Goal: Find specific page/section: Find specific page/section

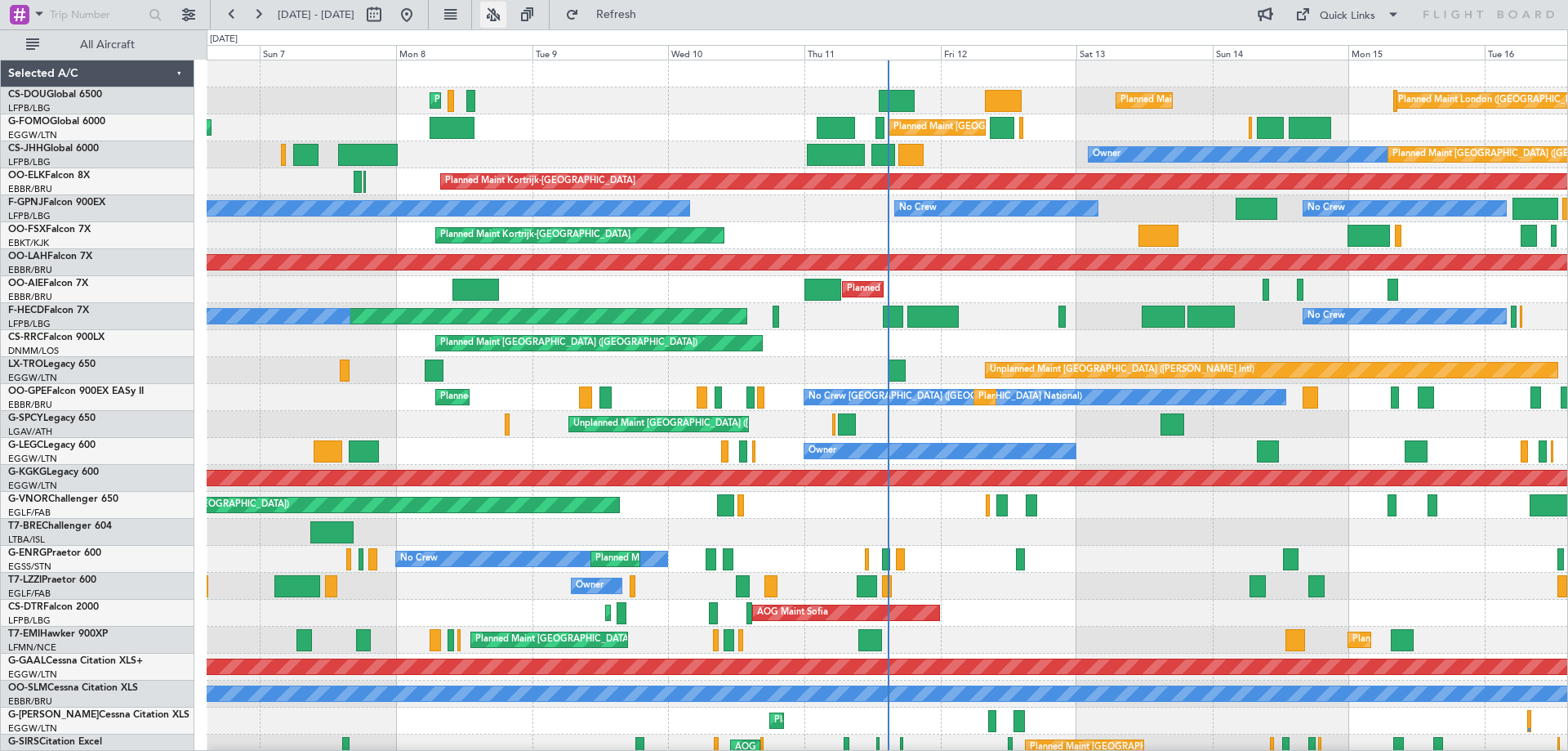
click at [507, 11] on button at bounding box center [492, 14] width 26 height 26
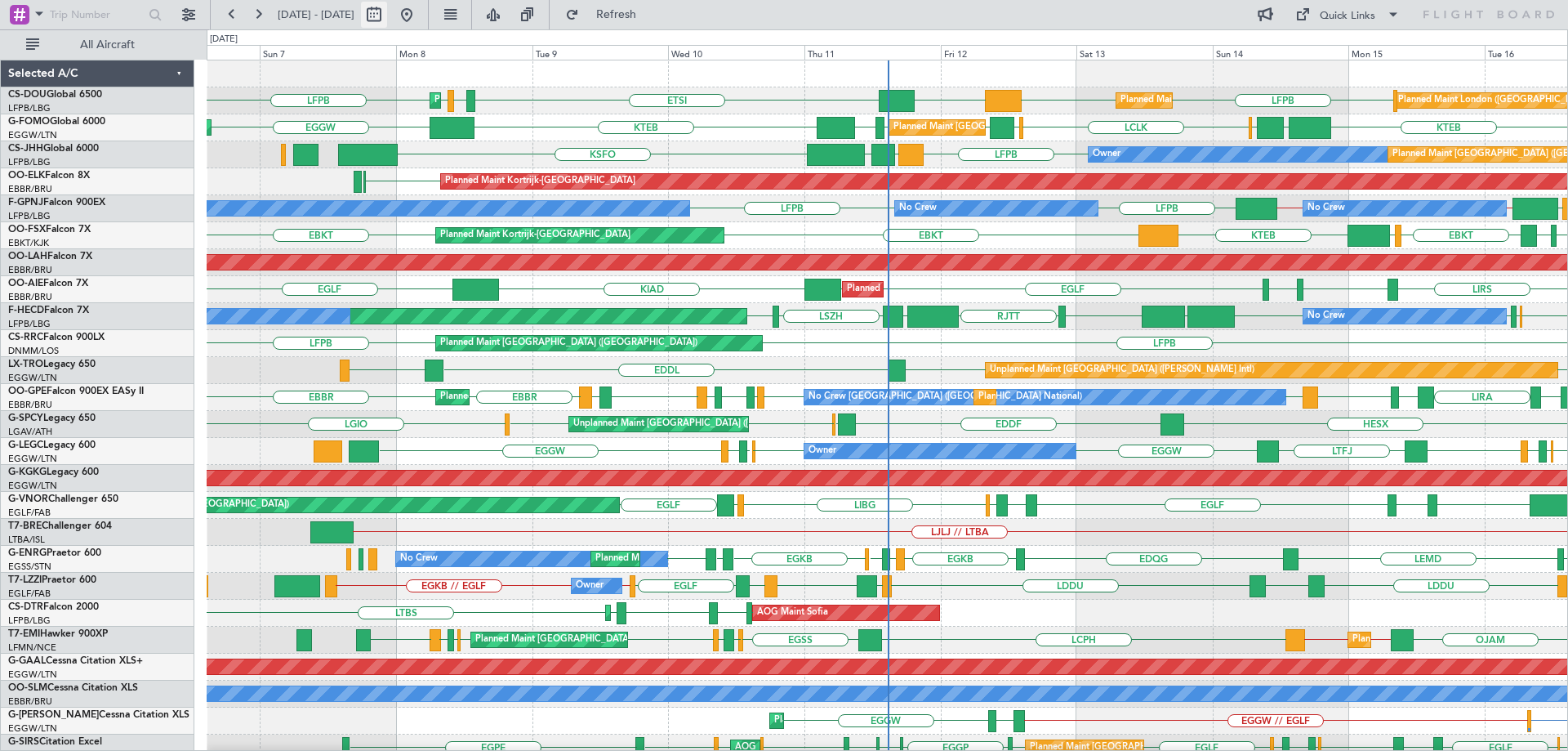
click at [387, 11] on button at bounding box center [373, 14] width 26 height 26
select select "9"
select select "2025"
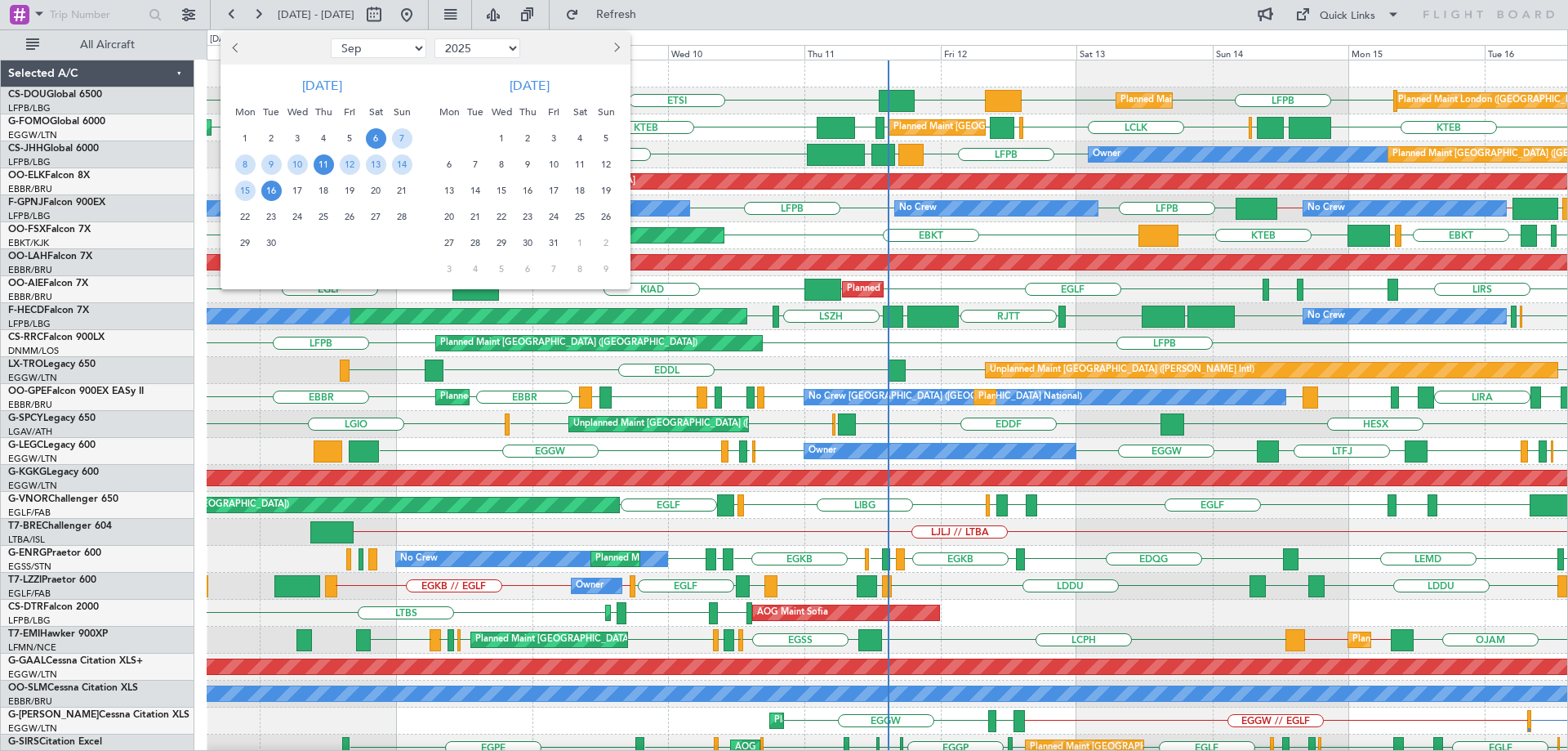
click at [315, 167] on span "11" at bounding box center [323, 164] width 20 height 20
click at [328, 190] on span "18" at bounding box center [323, 191] width 20 height 20
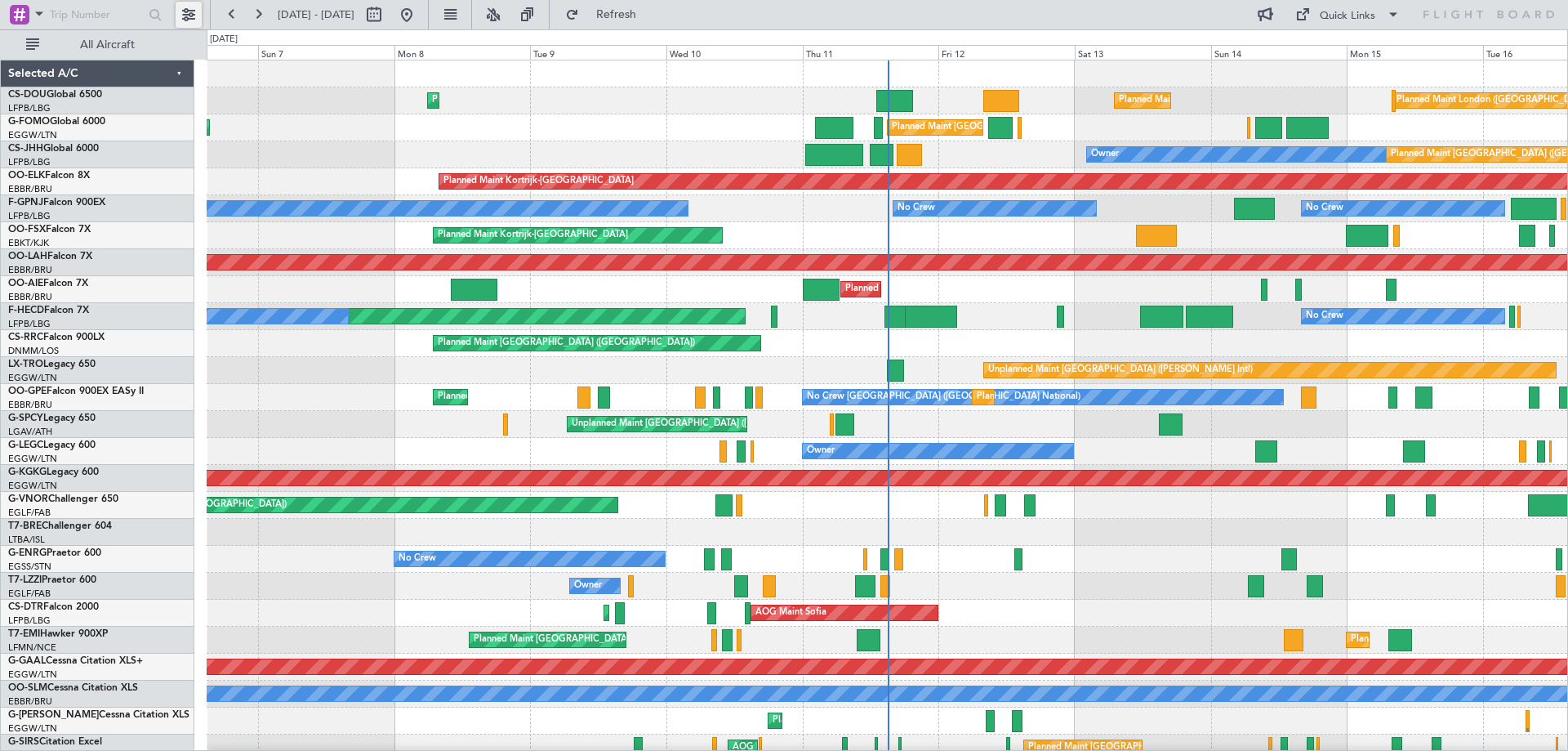
click at [188, 14] on button at bounding box center [188, 14] width 26 height 26
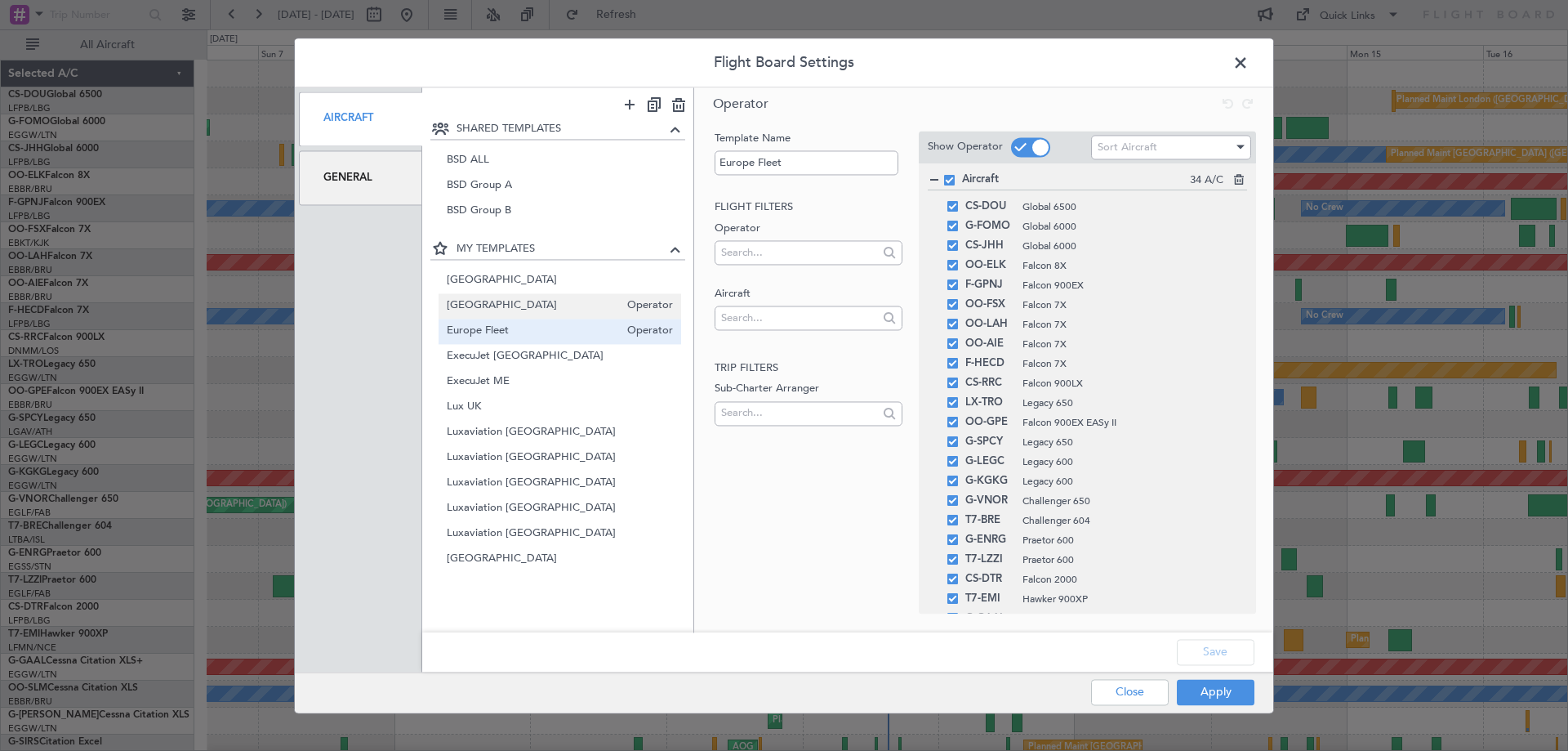
click at [499, 308] on span "Belgium" at bounding box center [533, 306] width 173 height 17
type input "Belgium"
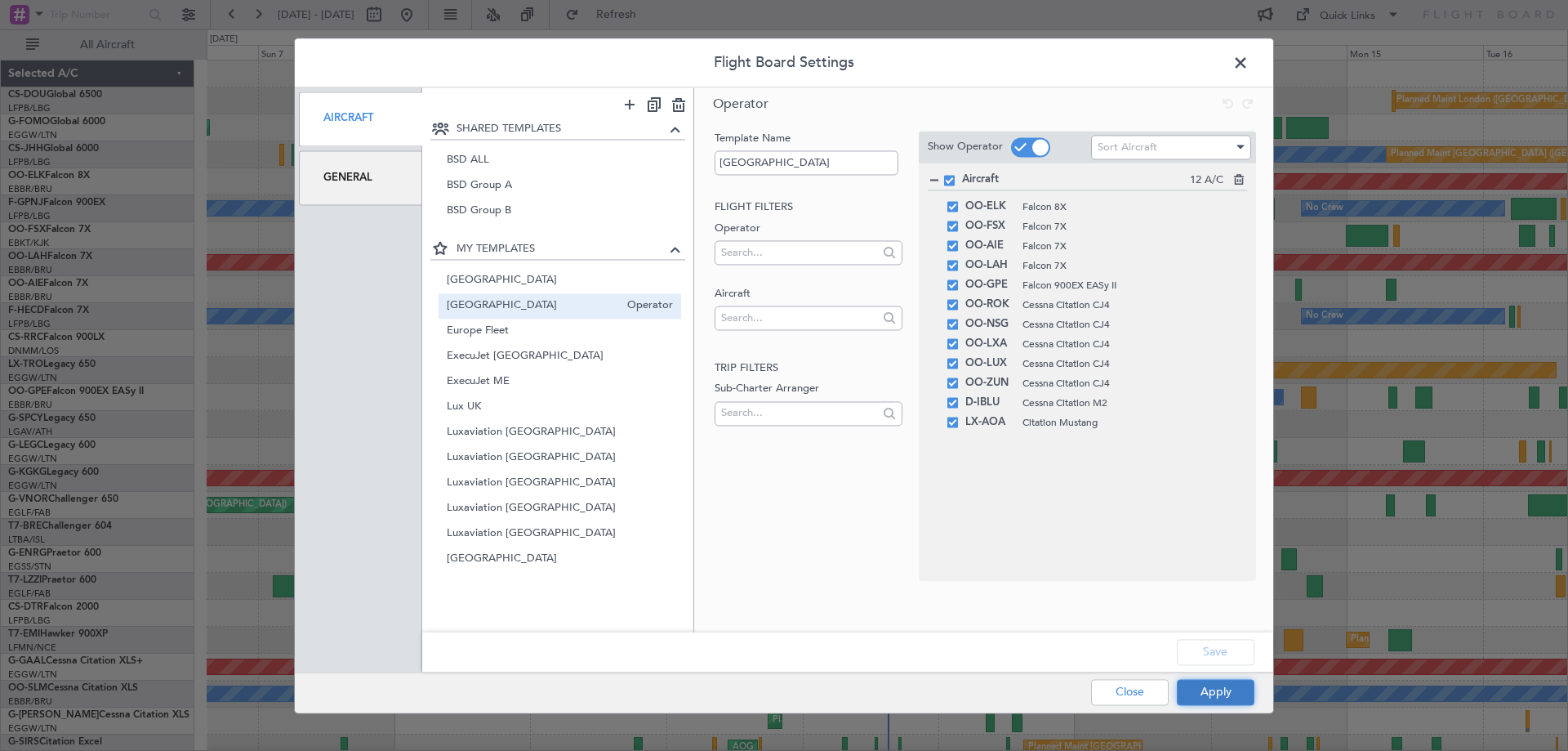
click at [1223, 688] on button "Apply" at bounding box center [1215, 691] width 77 height 26
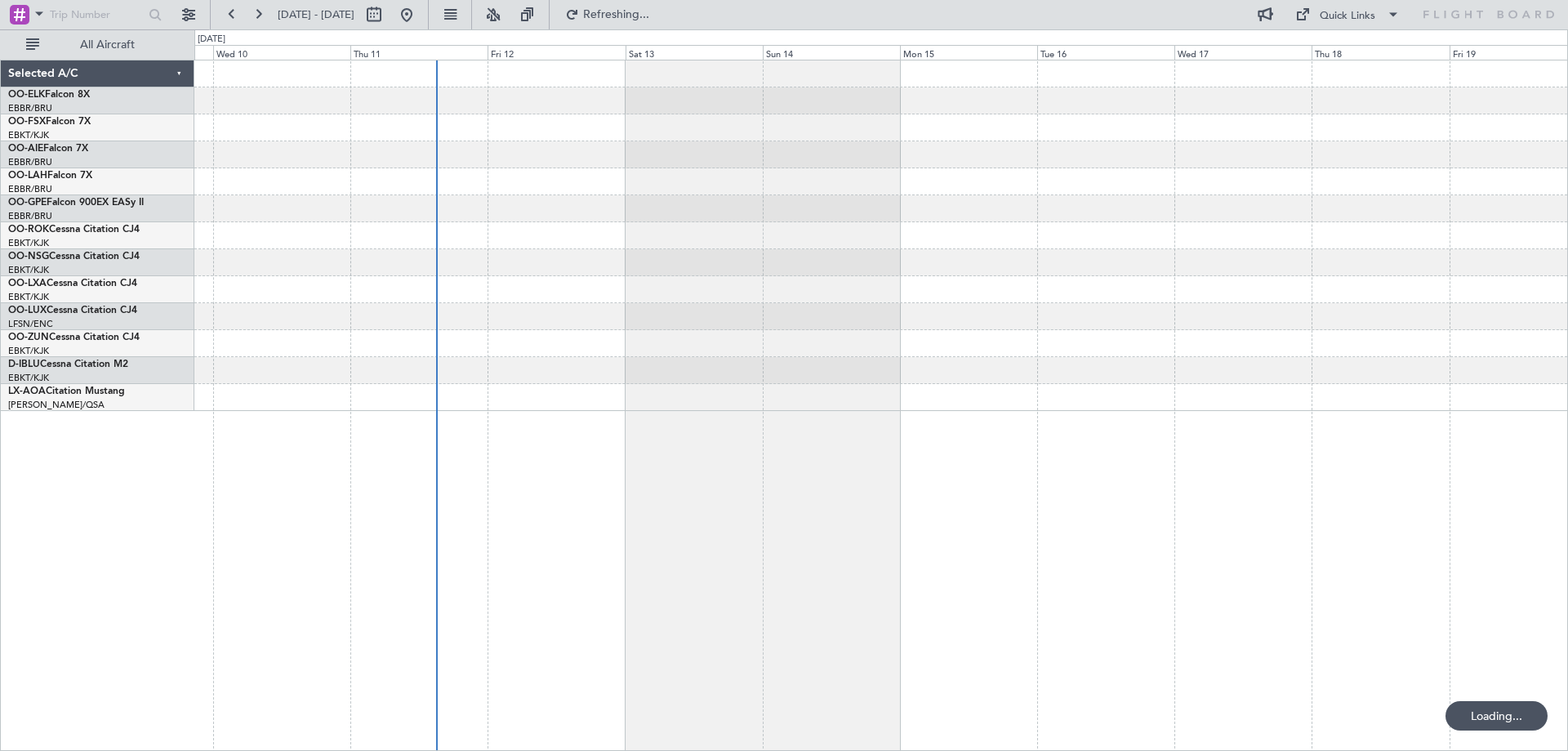
click at [784, 356] on div at bounding box center [881, 236] width 1373 height 351
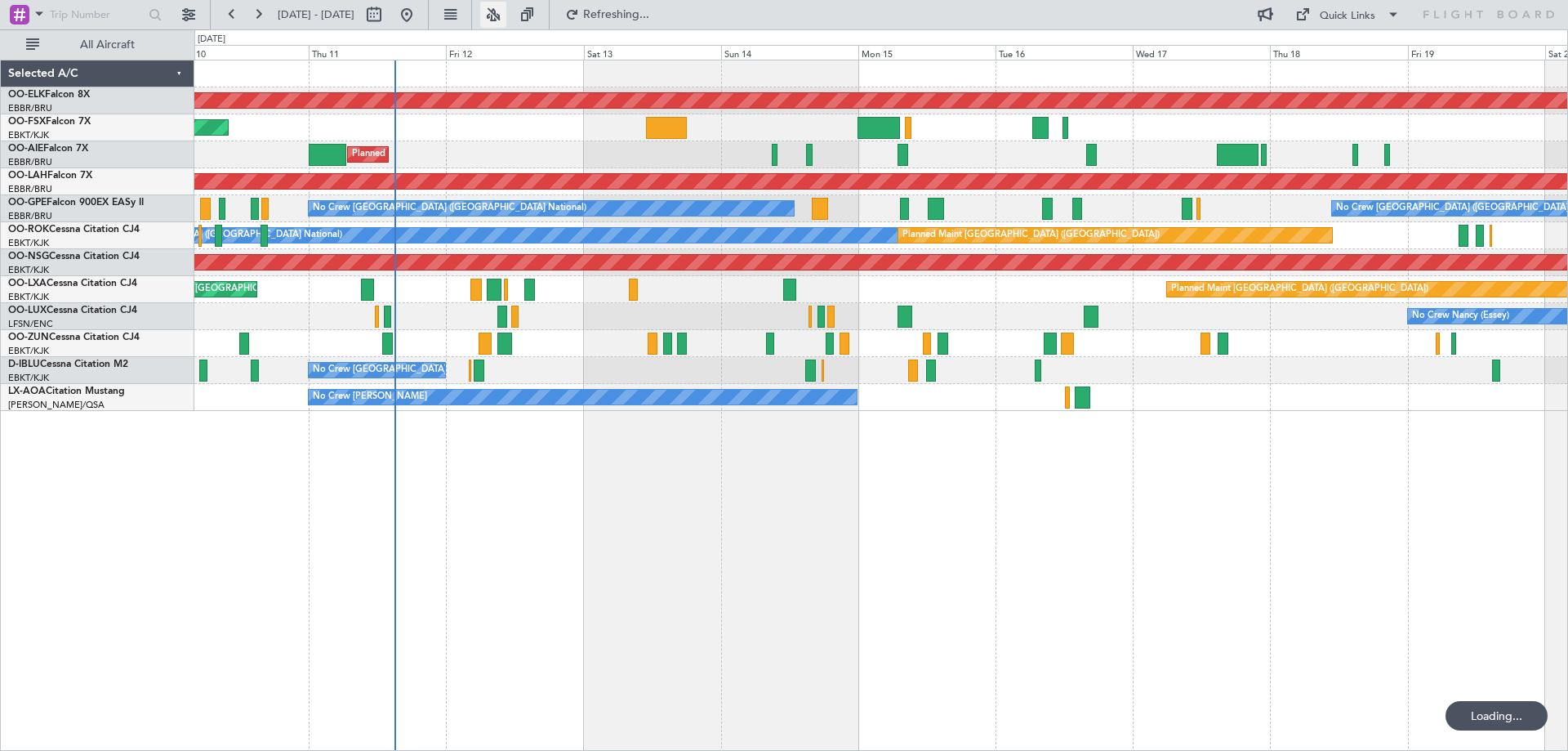
click at [507, 15] on button at bounding box center [492, 14] width 26 height 26
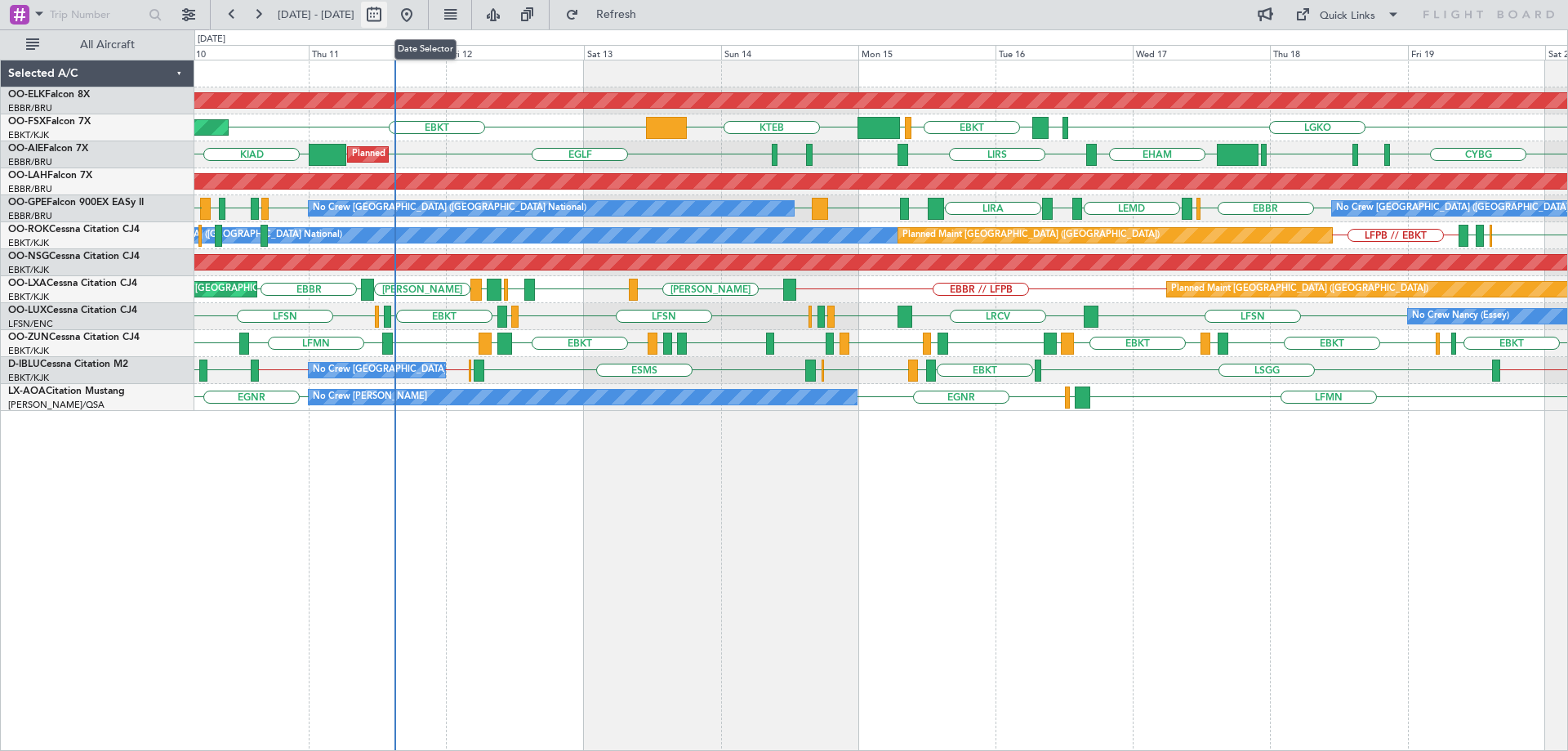
click at [387, 13] on button at bounding box center [373, 14] width 26 height 26
select select "9"
select select "2025"
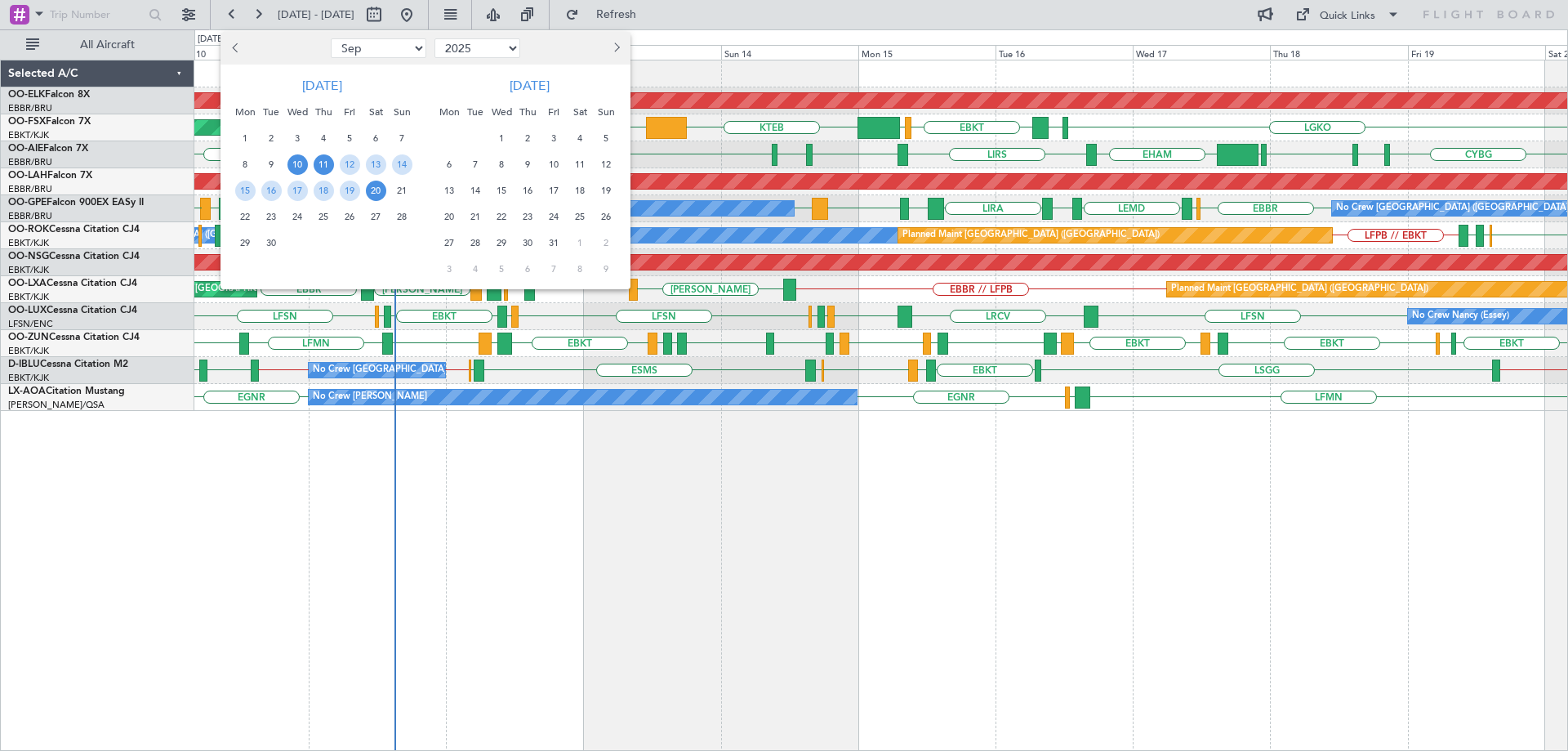
click at [321, 162] on span "11" at bounding box center [323, 164] width 20 height 20
click at [325, 189] on span "18" at bounding box center [323, 191] width 20 height 20
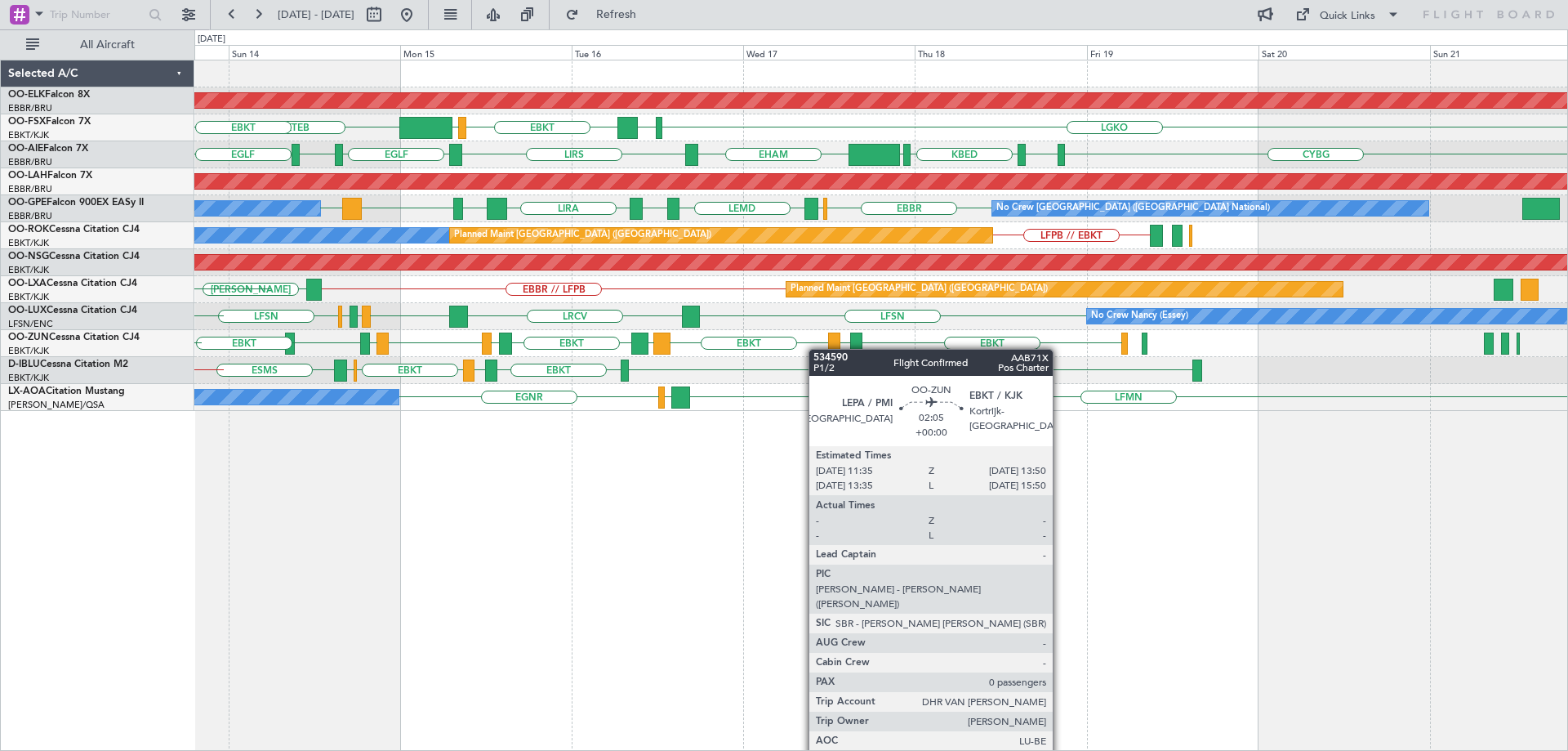
click at [443, 342] on div "EBKT LFMD EBKT LEPA EBKT LFMD EBBR LFMT LFSN LFMT EBCI EGPE EBKT LIBR Planned M…" at bounding box center [881, 344] width 1373 height 27
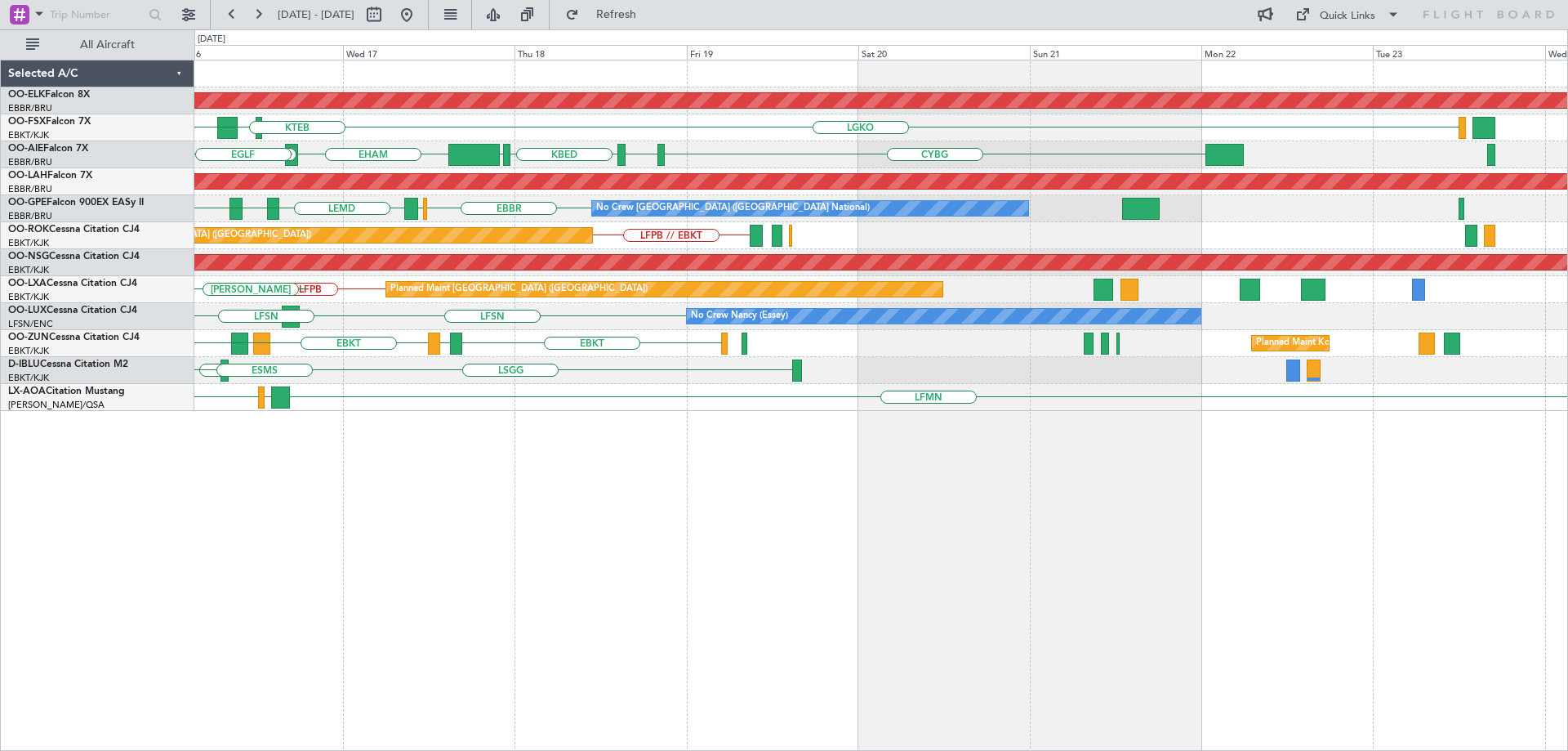
click at [449, 348] on div "EBKT LFMD EBKT LEPA EBKT Planned Maint Kortrijk-Wevelgem LFMD EBBR LFMT LFSN LF…" at bounding box center [881, 344] width 1373 height 27
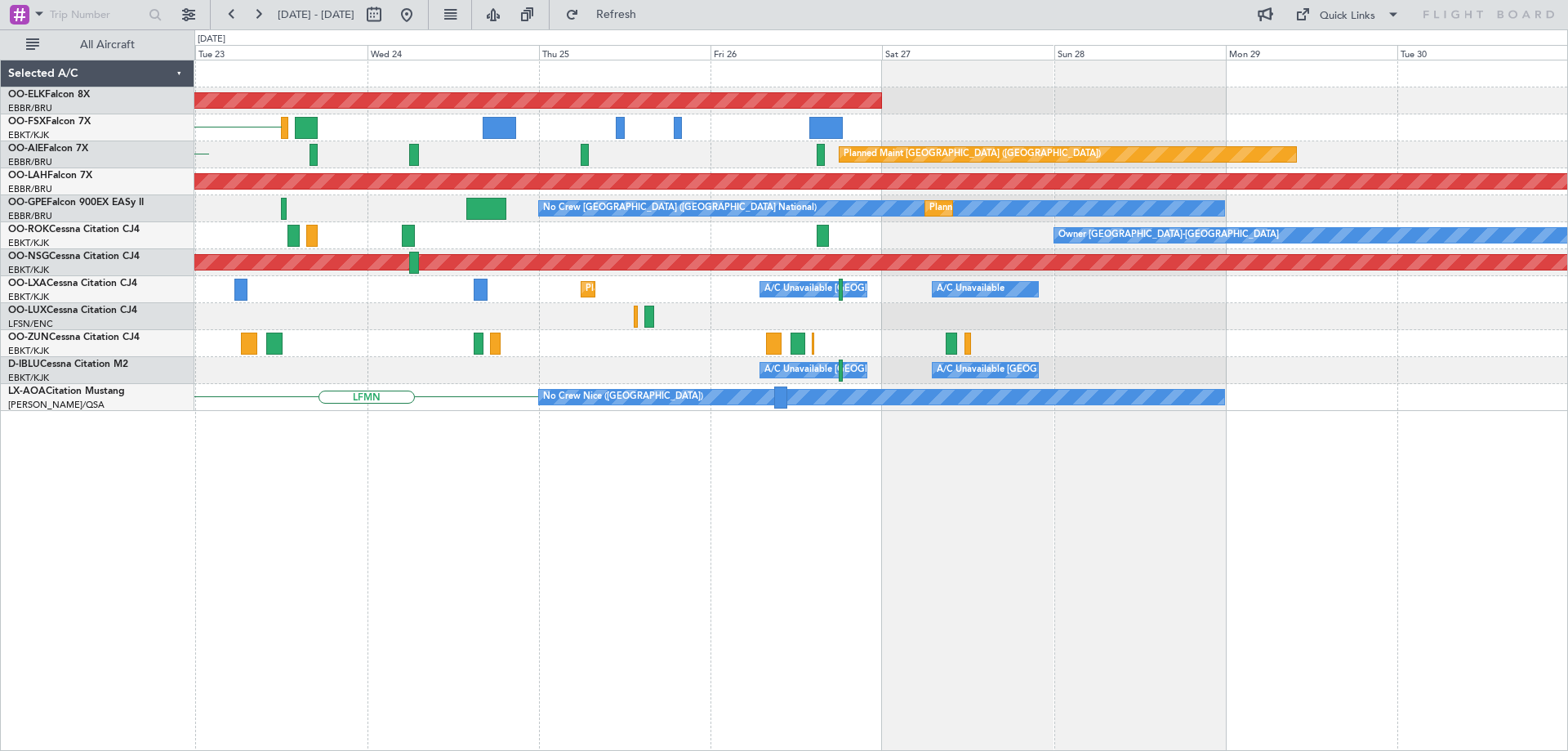
click at [558, 331] on div "Planned Maint Kortrijk-Wevelgem LGKO Planned Maint London (Farnborough) CYBG Pl…" at bounding box center [881, 236] width 1373 height 351
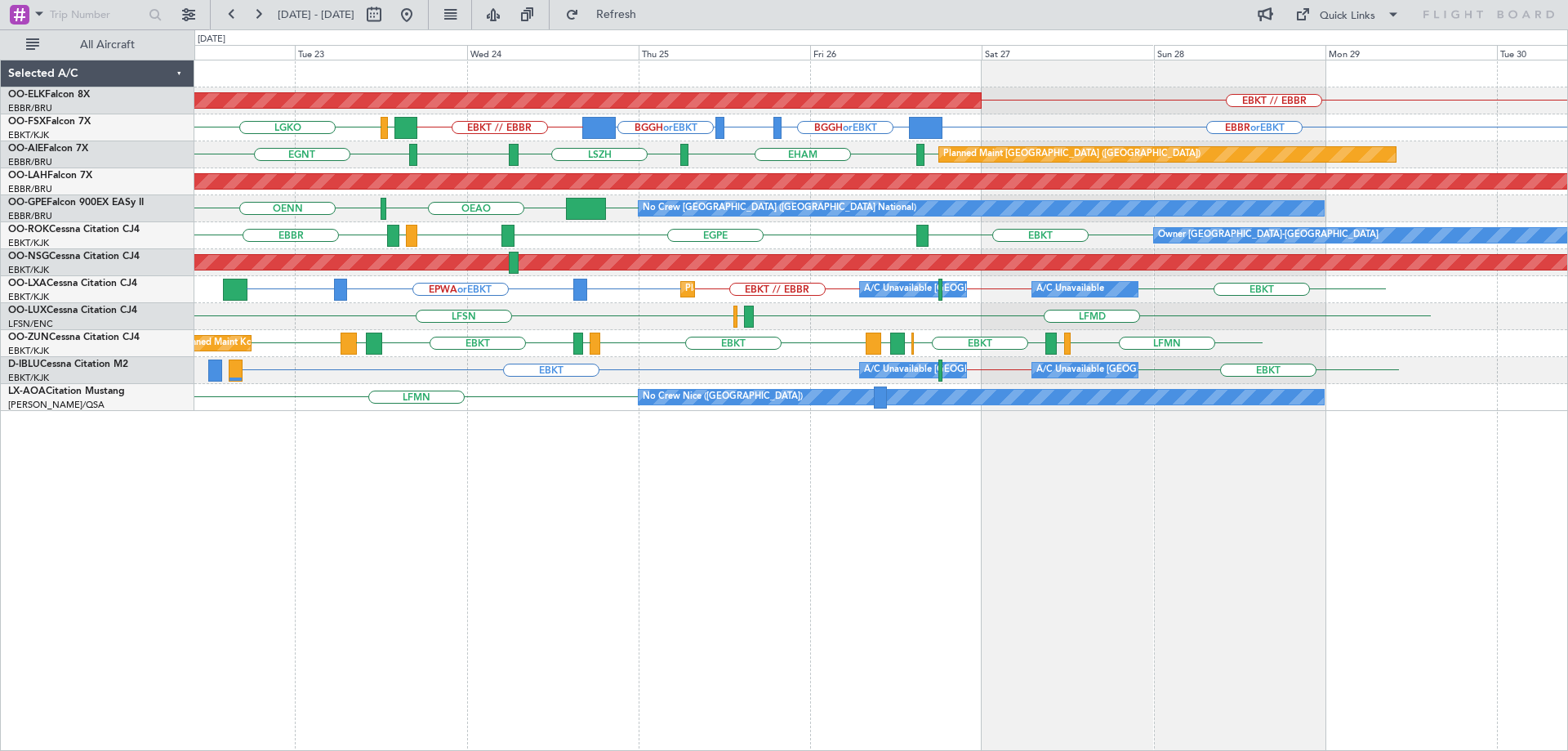
click at [1152, 349] on div "EBKT // EBBR Planned Maint Kortrijk-Wevelgem EBBR or EBKT BGGH or EBKT BGBW or …" at bounding box center [881, 236] width 1373 height 351
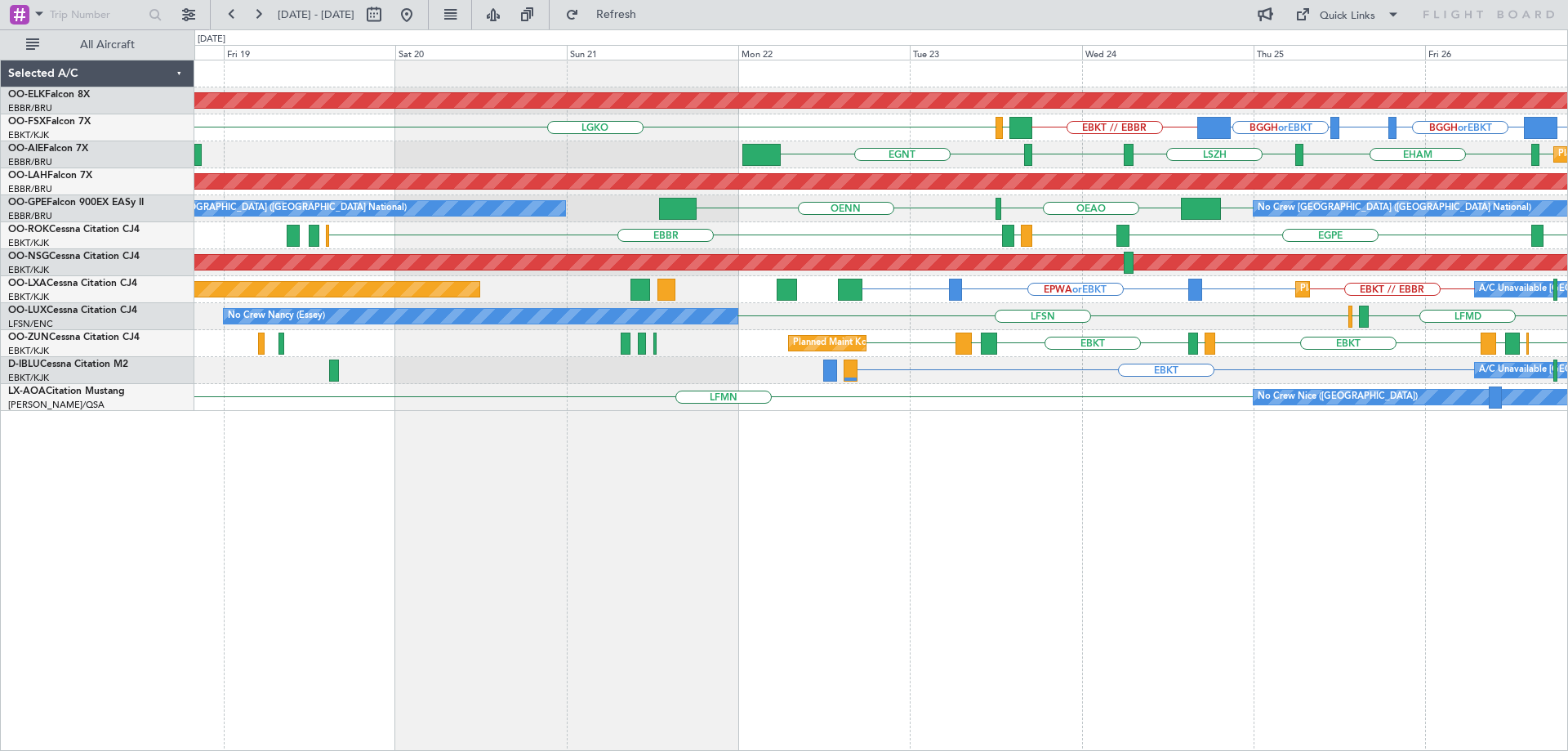
click at [1038, 321] on div "Planned Maint Kortrijk-Wevelgem EBKT // EBBR EBBR or EBKT BGGH or EBKT BGBW or …" at bounding box center [881, 236] width 1373 height 351
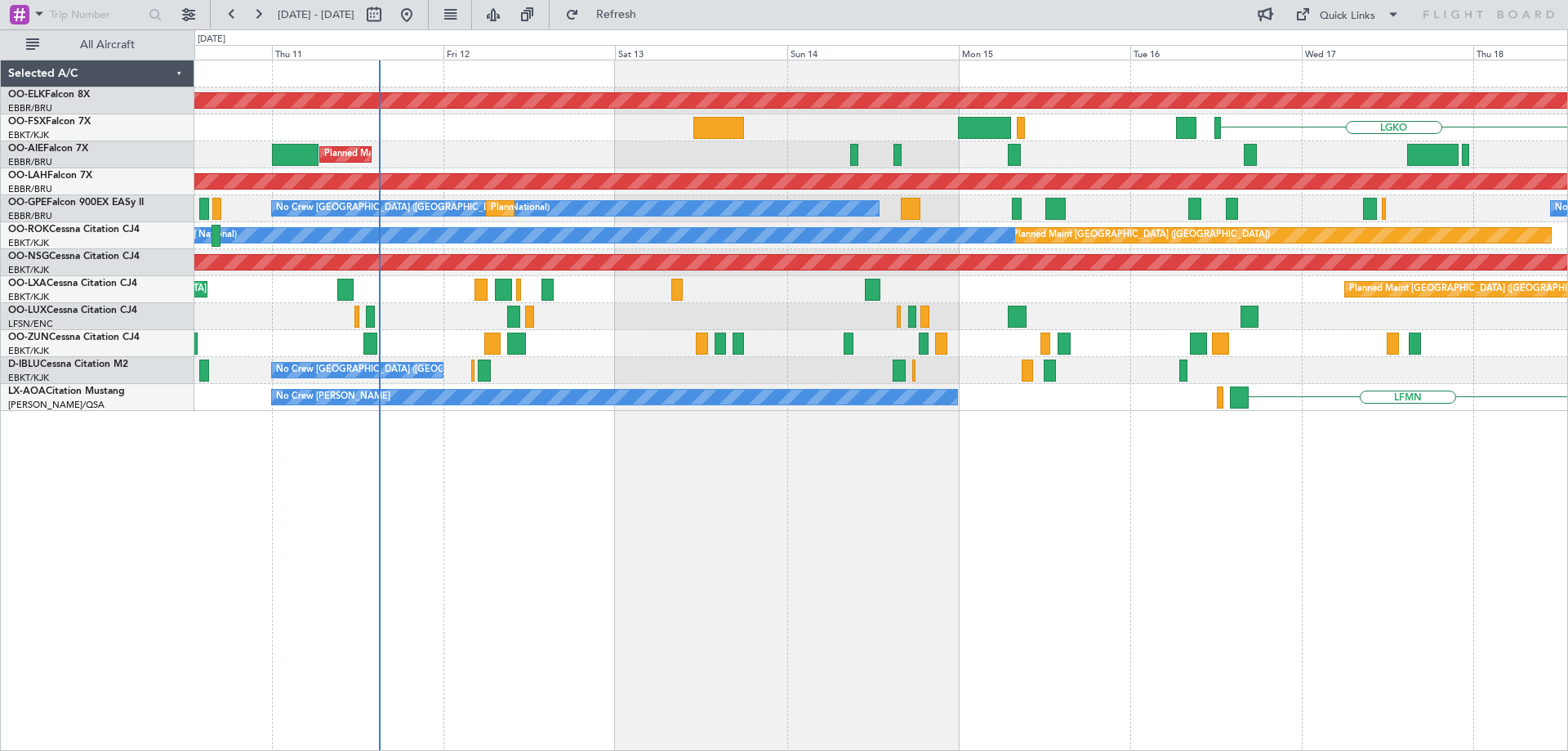
click at [1296, 286] on div "Planned Maint Kortrijk-Wevelgem LGKO Planned Maint Kortrijk-Wevelgem Planned Ma…" at bounding box center [881, 236] width 1373 height 351
